Goal: Information Seeking & Learning: Learn about a topic

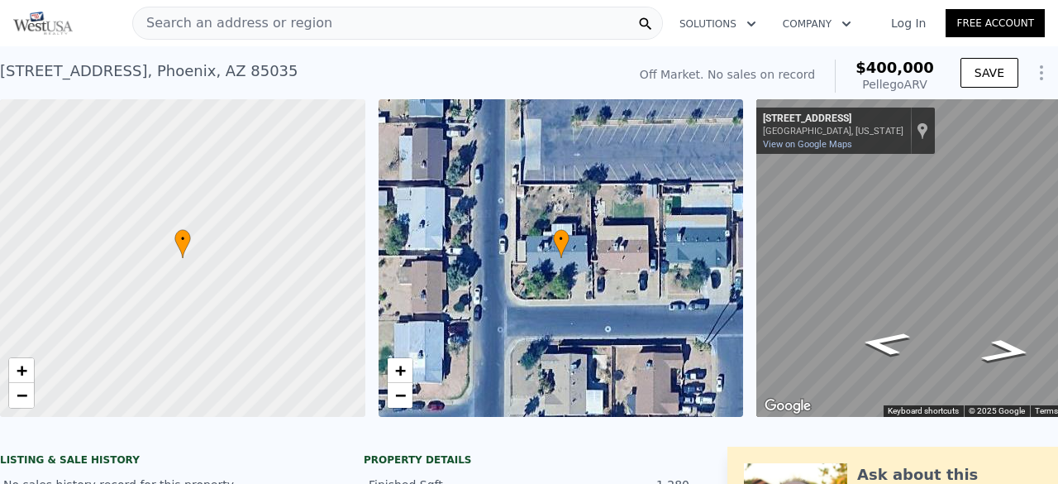
scroll to position [0, 359]
click at [326, 31] on div "Search an address or region" at bounding box center [397, 23] width 531 height 33
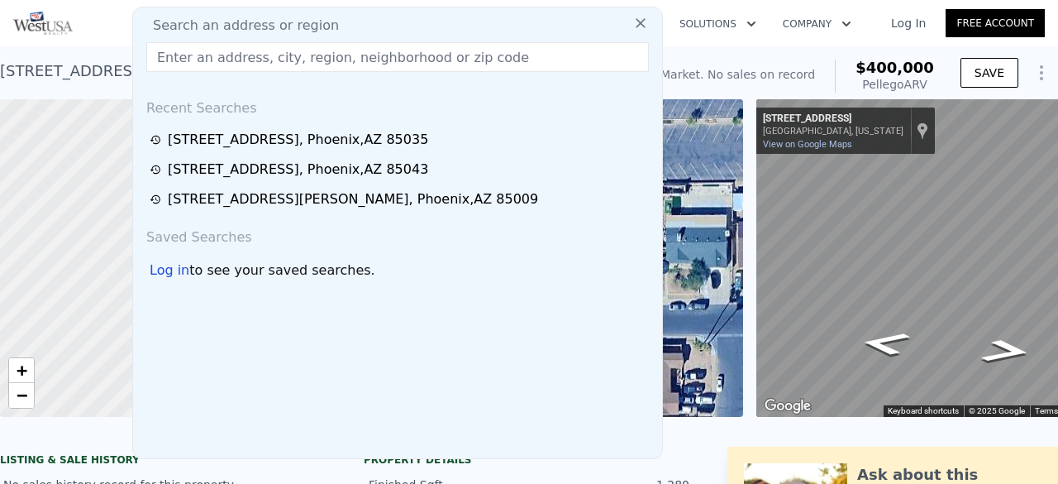
type input "[STREET_ADDRESS][PERSON_NAME]"
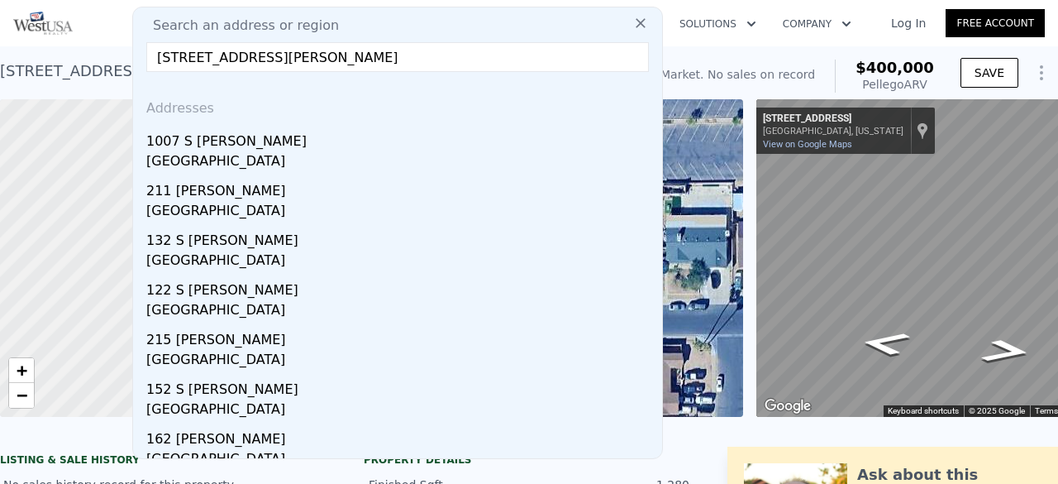
click at [218, 140] on div "1007 S [PERSON_NAME]" at bounding box center [400, 138] width 509 height 26
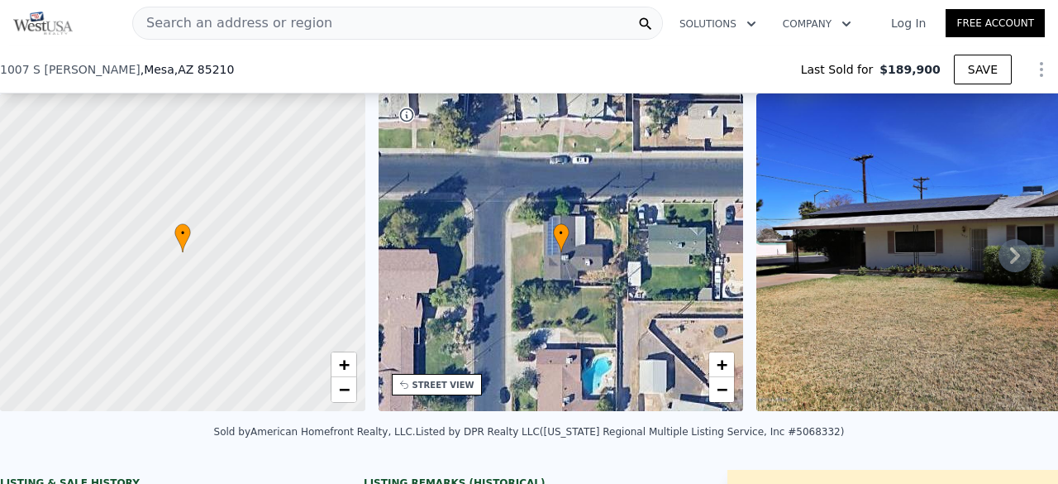
scroll to position [276, 0]
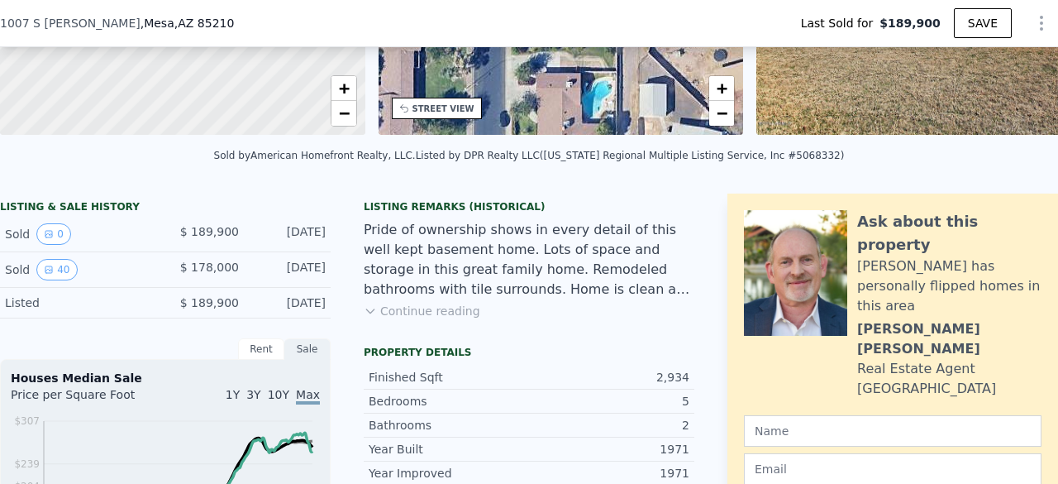
type input "$ 468,000"
type input "$ 251,336"
click at [65, 272] on button "40" at bounding box center [56, 269] width 41 height 21
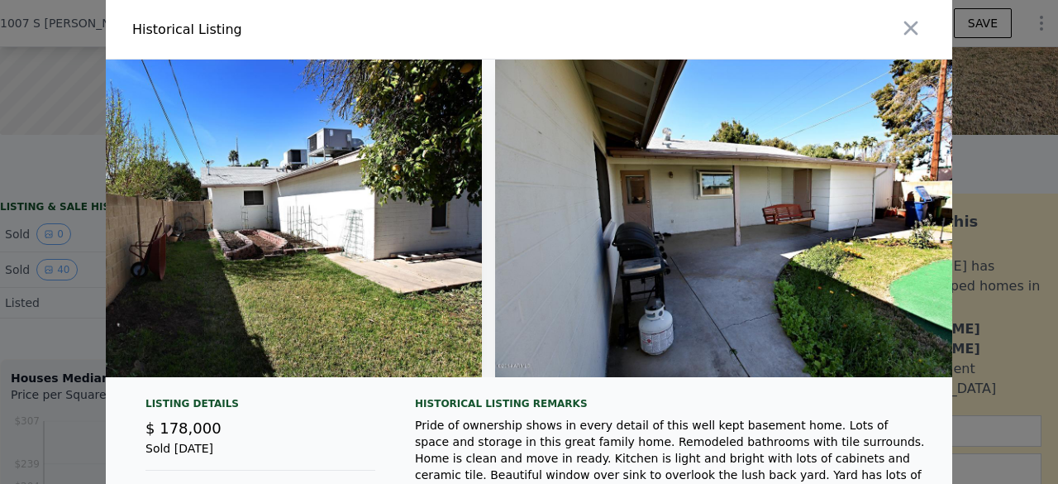
scroll to position [0, 15792]
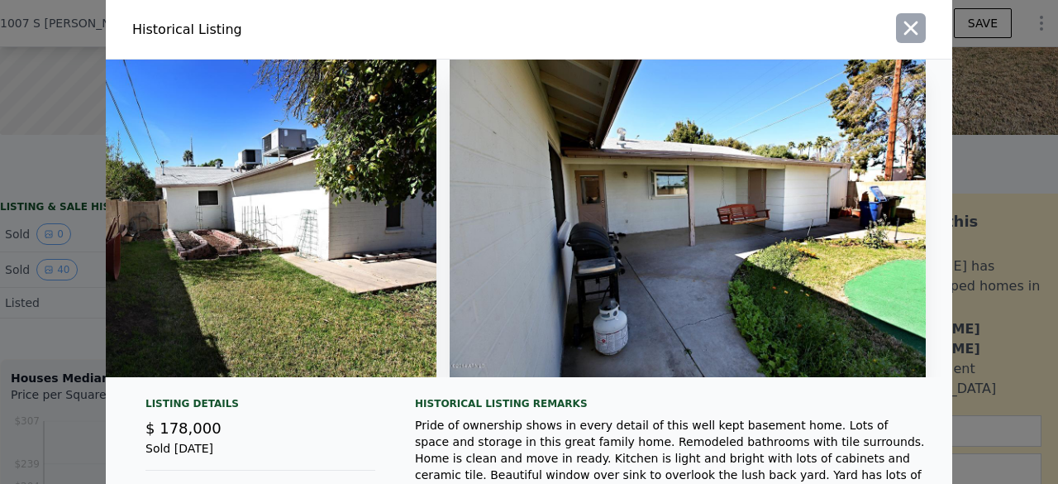
click at [910, 22] on icon "button" at bounding box center [911, 28] width 14 height 14
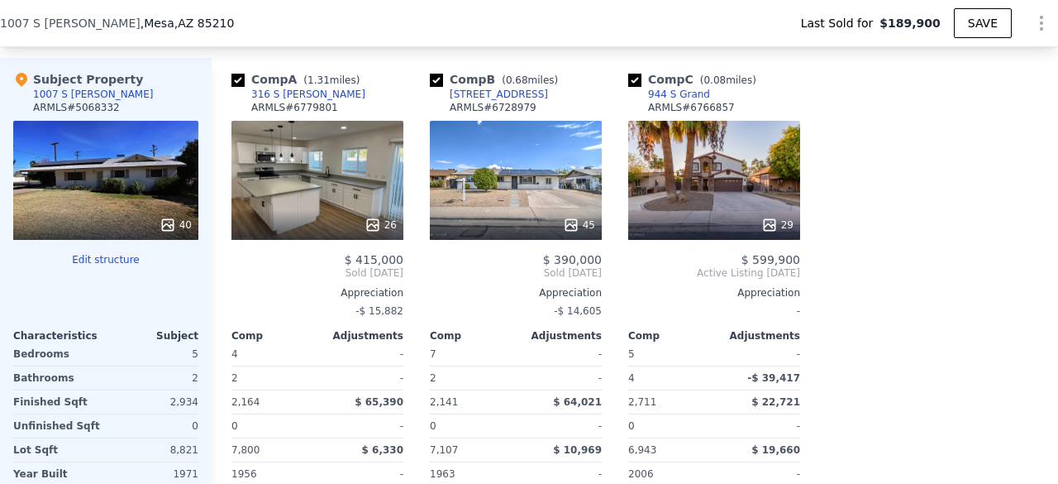
scroll to position [1939, 0]
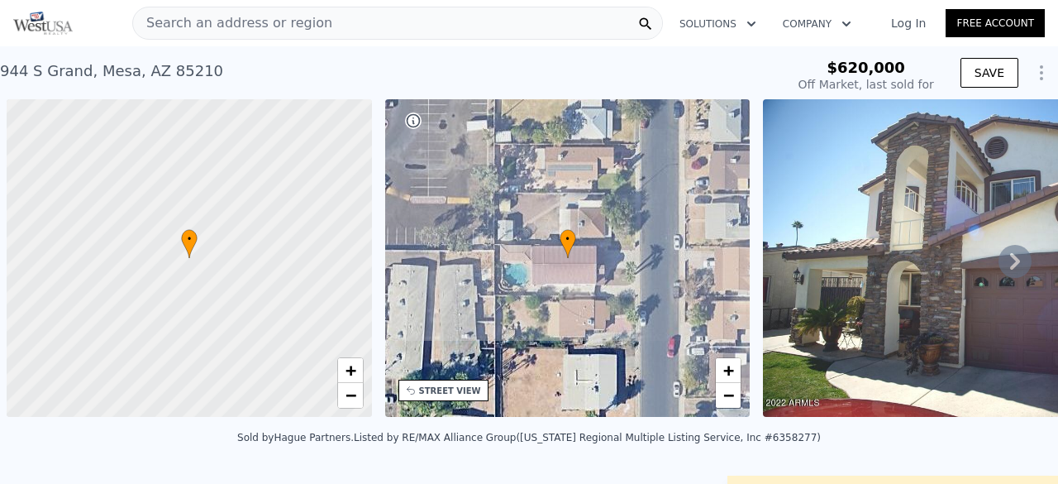
scroll to position [0, 7]
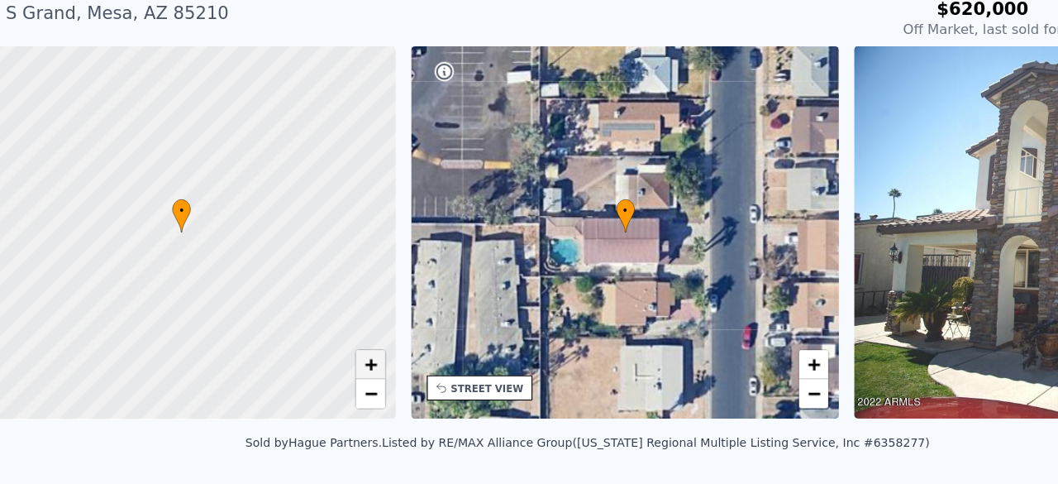
click at [340, 372] on span "+" at bounding box center [343, 370] width 11 height 21
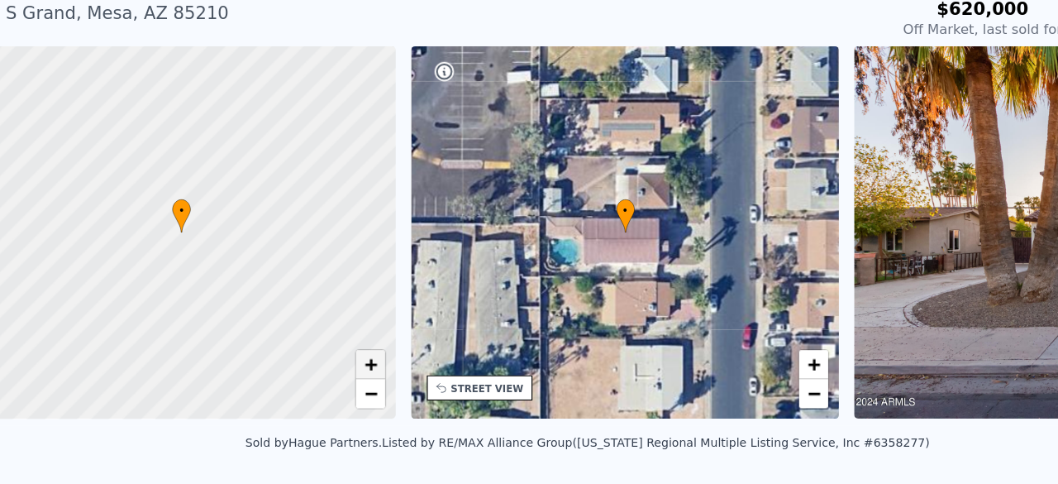
click at [340, 372] on span "+" at bounding box center [343, 370] width 11 height 21
click at [346, 372] on span "+" at bounding box center [343, 370] width 11 height 21
drag, startPoint x: 201, startPoint y: 308, endPoint x: 267, endPoint y: 162, distance: 159.8
click at [267, 162] on div at bounding box center [183, 259] width 438 height 381
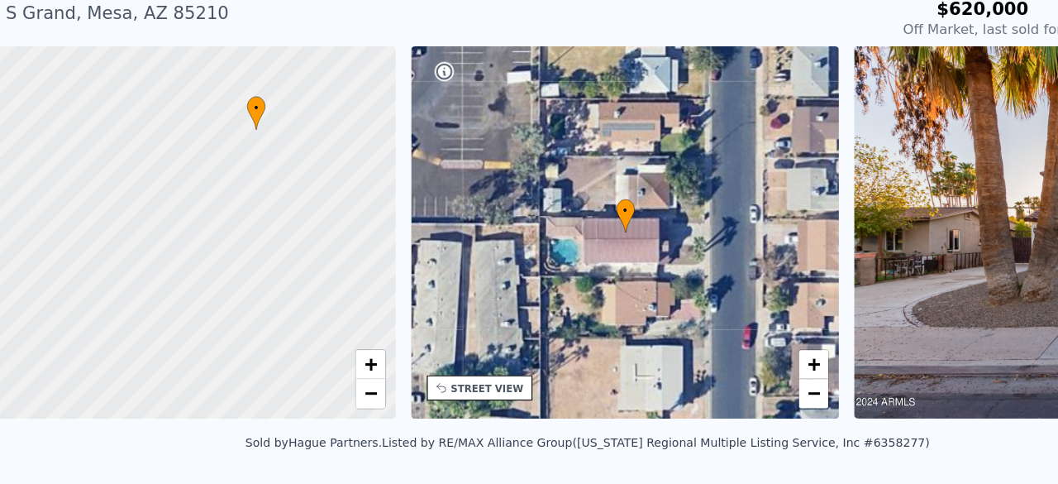
drag, startPoint x: 272, startPoint y: 153, endPoint x: 269, endPoint y: 211, distance: 57.9
click at [269, 211] on div at bounding box center [183, 258] width 438 height 381
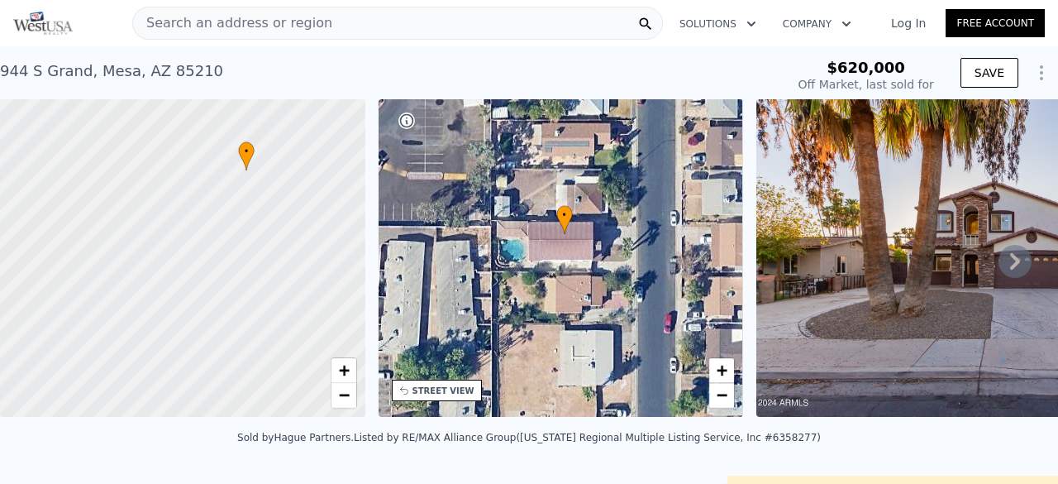
drag, startPoint x: 539, startPoint y: 272, endPoint x: 531, endPoint y: 237, distance: 35.7
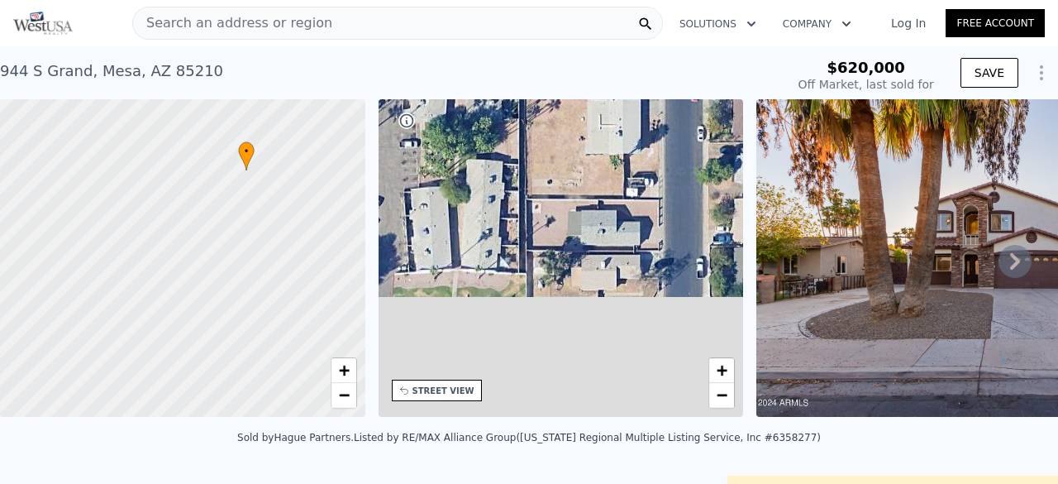
type input "$ 601,000"
type input "-$ 64,778"
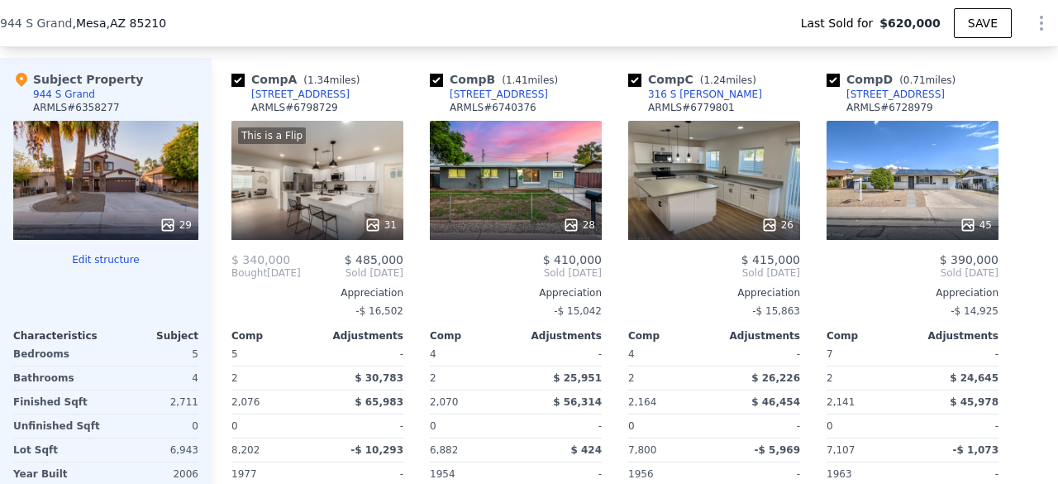
scroll to position [1936, 0]
